Goal: Task Accomplishment & Management: Use online tool/utility

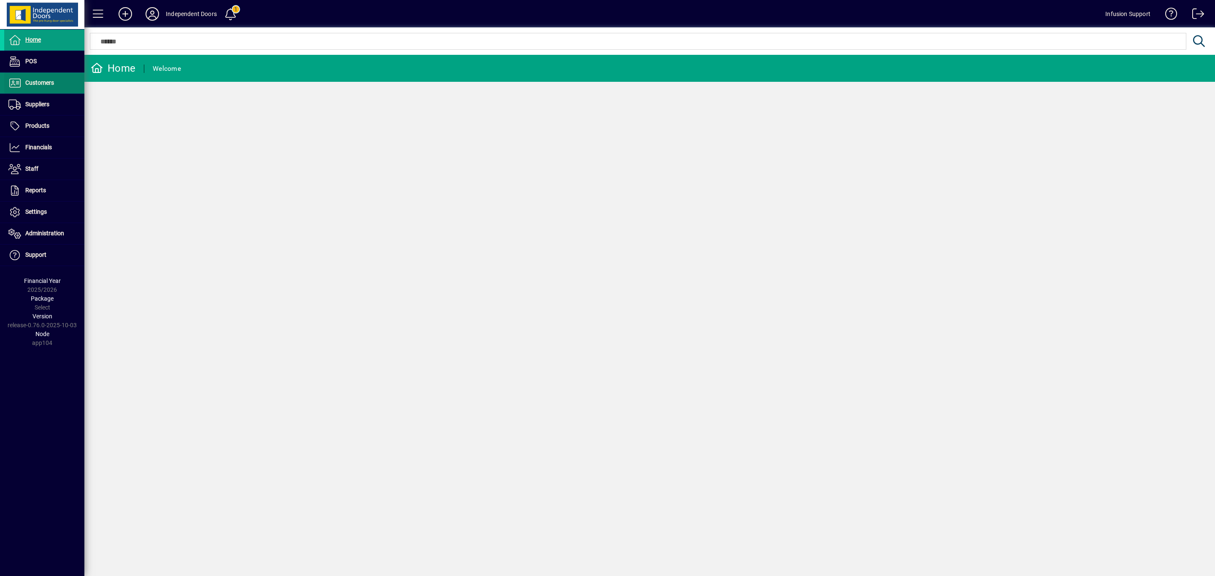
click at [38, 81] on span "Customers" at bounding box center [39, 82] width 29 height 7
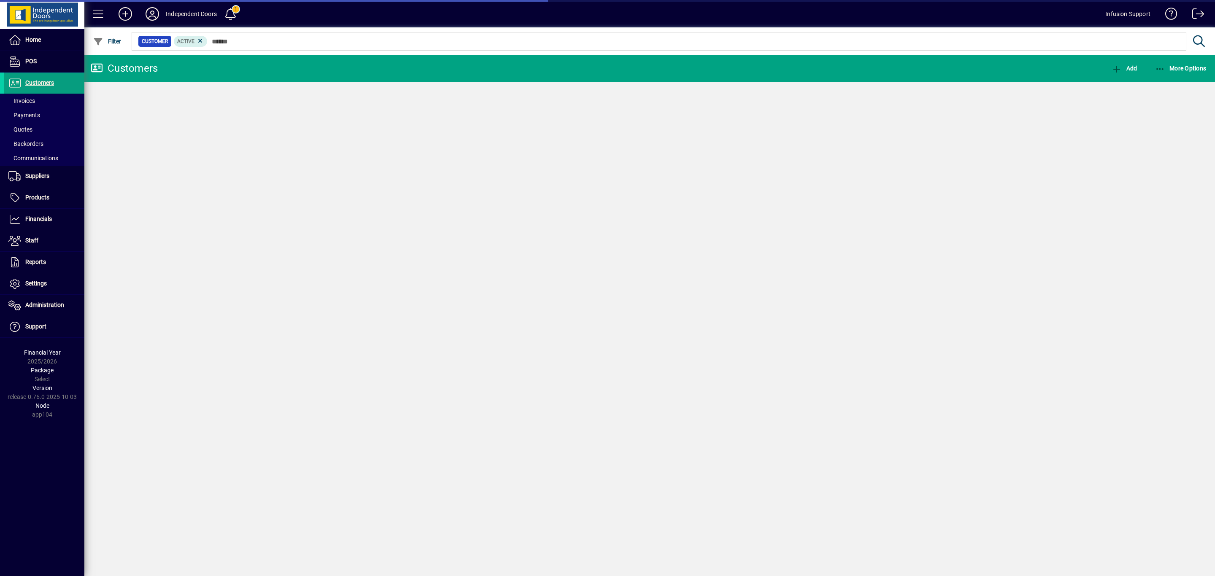
click at [22, 127] on span "Quotes" at bounding box center [20, 129] width 24 height 7
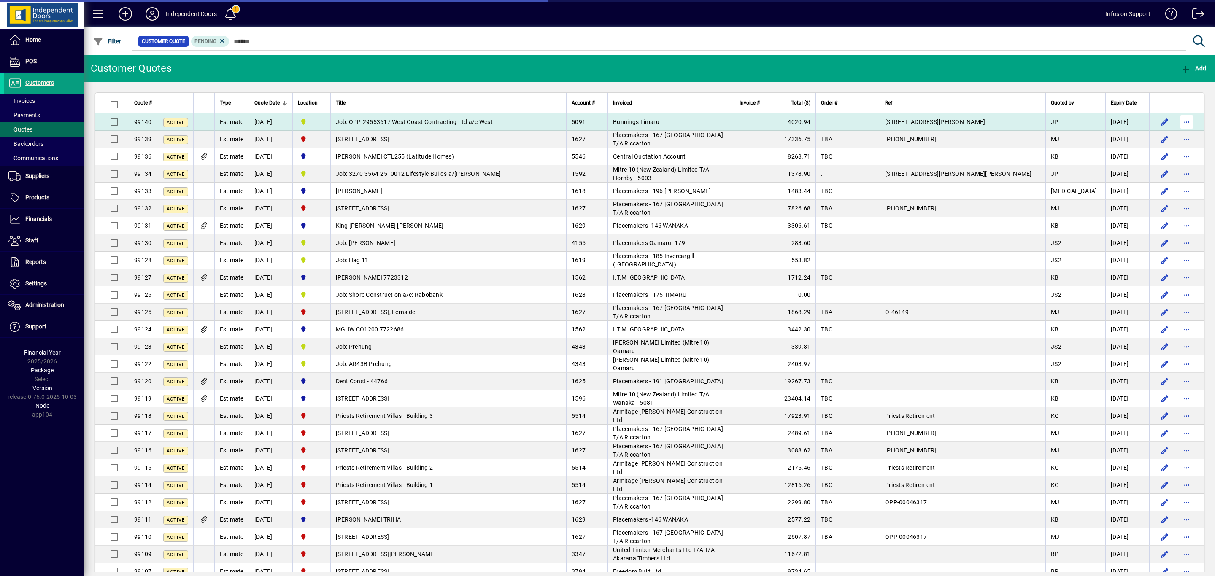
click at [602, 120] on span "button" at bounding box center [1187, 122] width 20 height 20
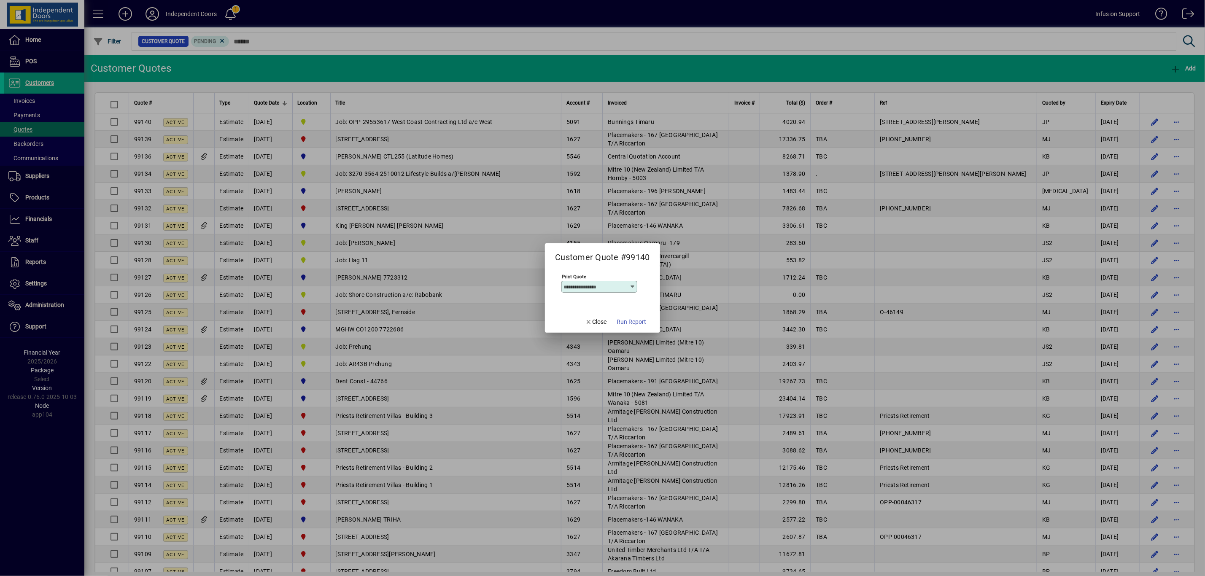
click at [572, 249] on input "Print Quote" at bounding box center [596, 287] width 65 height 7
click at [573, 249] on input "Print Quote" at bounding box center [596, 287] width 65 height 7
click at [557, 249] on mat-dialog-content "Print Quote" at bounding box center [602, 287] width 115 height 46
click at [587, 249] on icon "button" at bounding box center [589, 322] width 8 height 6
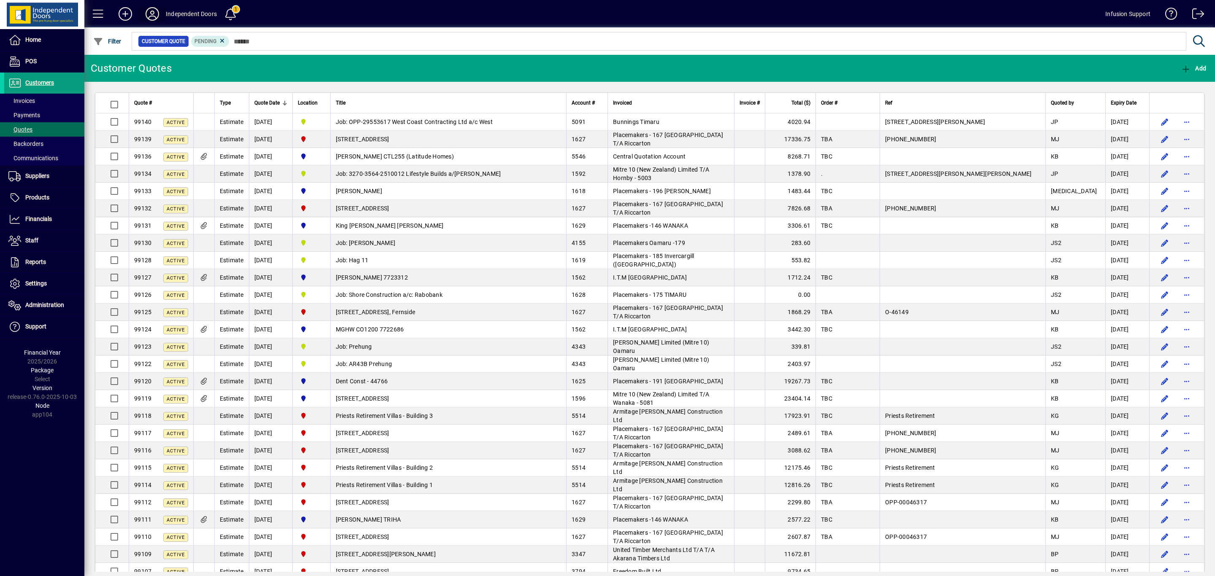
click at [154, 9] on icon at bounding box center [152, 14] width 17 height 14
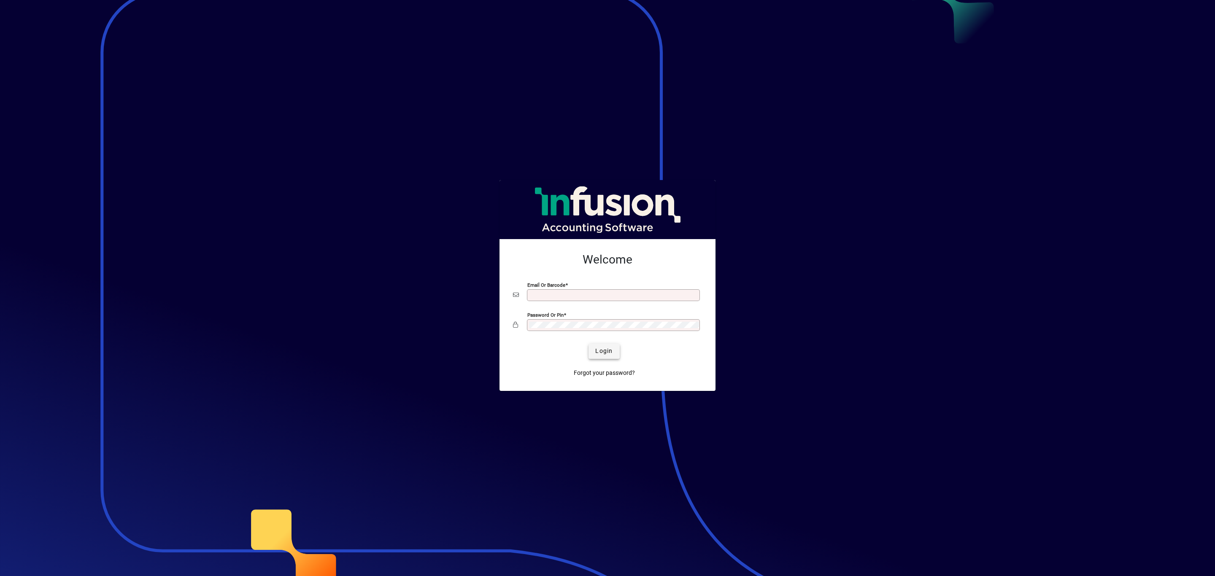
type input "**********"
click at [600, 351] on span "Login" at bounding box center [603, 351] width 17 height 9
